Goal: Navigation & Orientation: Understand site structure

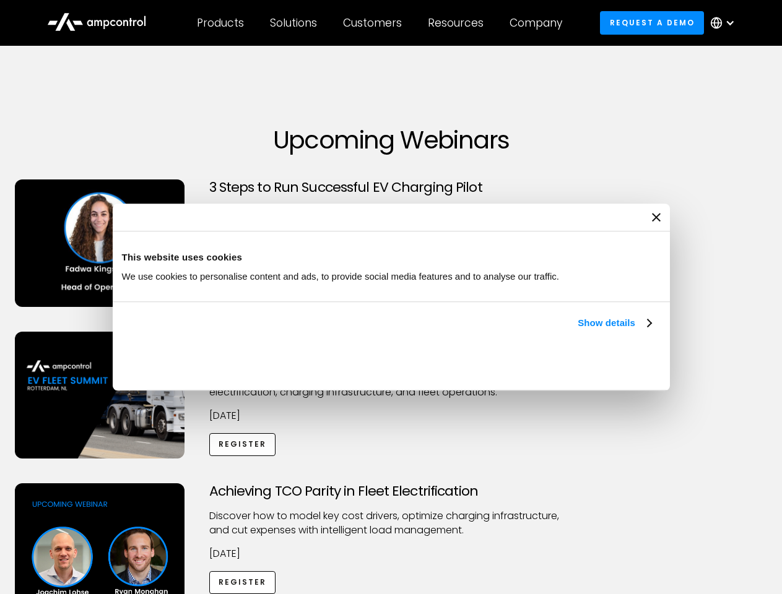
click at [578, 331] on link "Show details" at bounding box center [614, 323] width 73 height 15
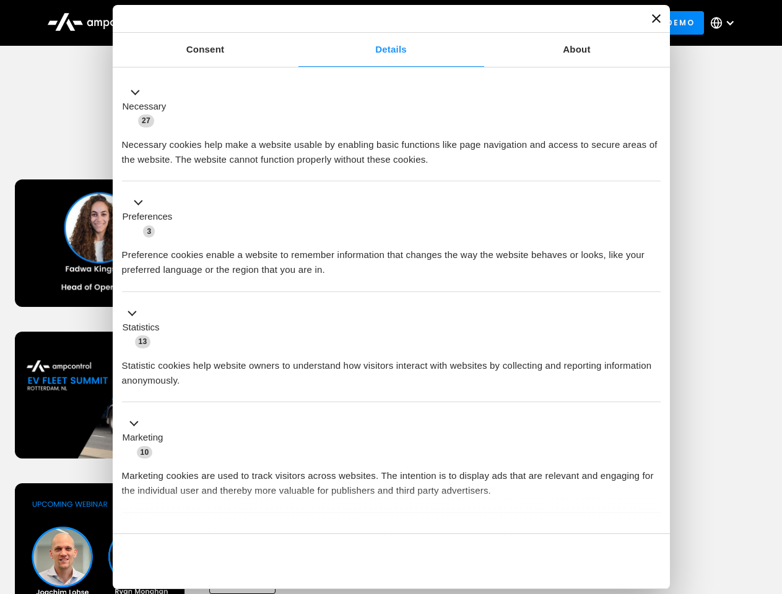
click at [652, 167] on div "Necessary cookies help make a website usable by enabling basic functions like p…" at bounding box center [391, 147] width 539 height 39
click at [768, 499] on div "Achieving TCO Parity in Fleet Electrification Discover how to model key cost dr…" at bounding box center [390, 580] width 777 height 194
click at [381, 23] on div "Customers" at bounding box center [372, 23] width 59 height 14
click at [220, 23] on div "Products" at bounding box center [220, 23] width 47 height 14
click at [294, 23] on div "Solutions" at bounding box center [293, 23] width 47 height 14
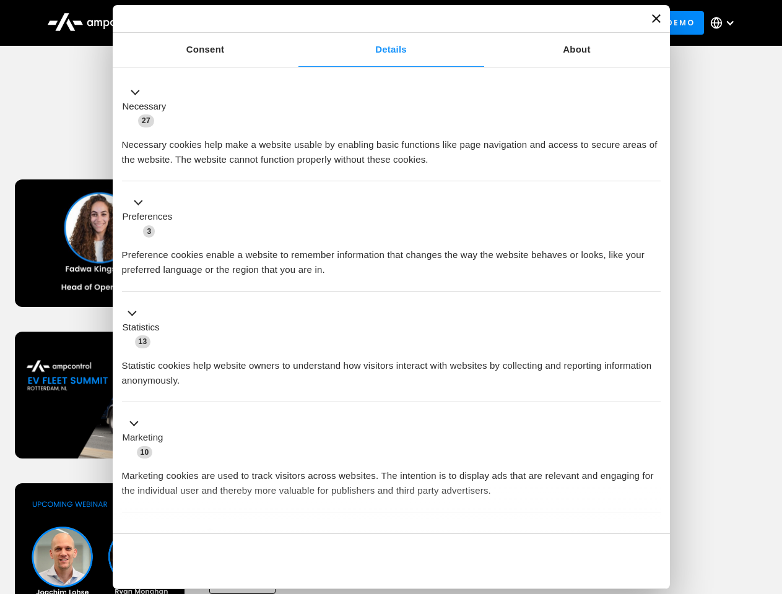
click at [374, 23] on div "Customers" at bounding box center [372, 23] width 59 height 14
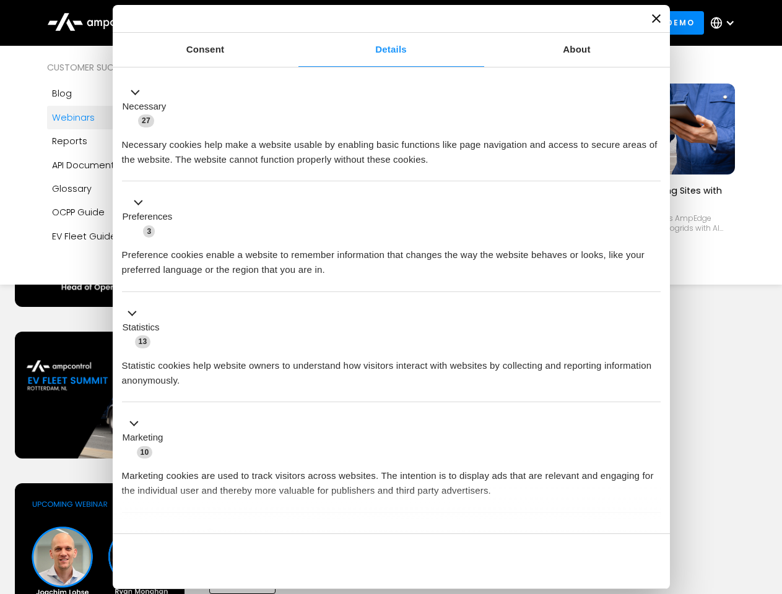
click at [458, 23] on div "Resources" at bounding box center [456, 23] width 56 height 14
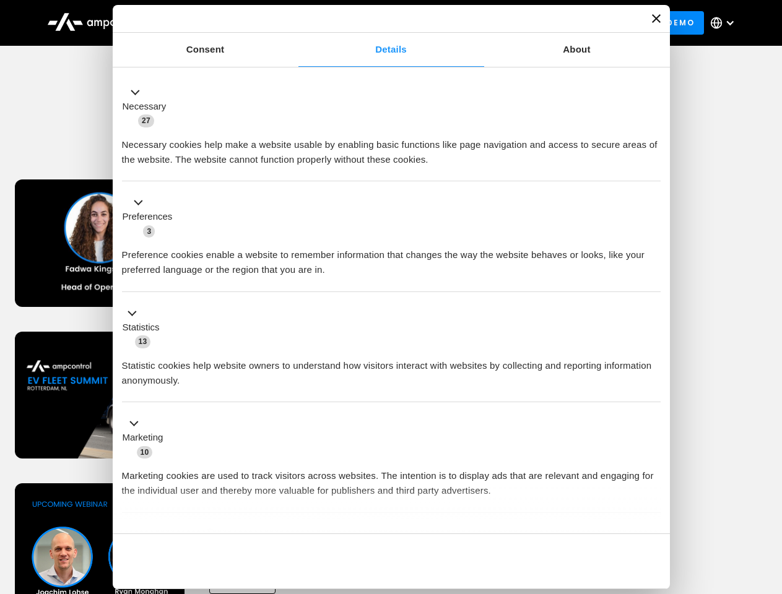
click at [540, 23] on div "Company" at bounding box center [535, 23] width 53 height 14
click at [725, 23] on div at bounding box center [730, 23] width 10 height 10
